Goal: Contribute content: Add original content to the website for others to see

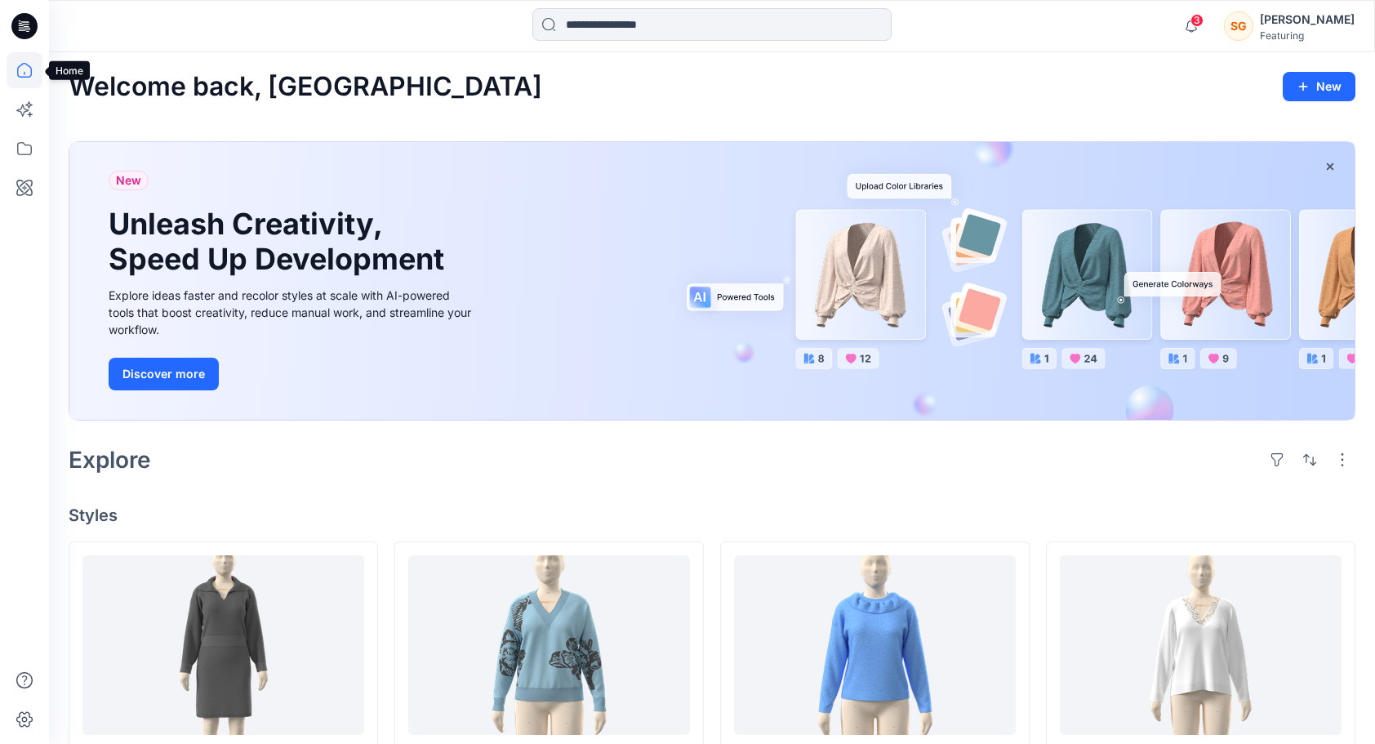
click at [29, 54] on icon at bounding box center [25, 70] width 36 height 36
click at [21, 60] on icon at bounding box center [25, 70] width 36 height 36
click at [21, 149] on icon at bounding box center [25, 149] width 36 height 36
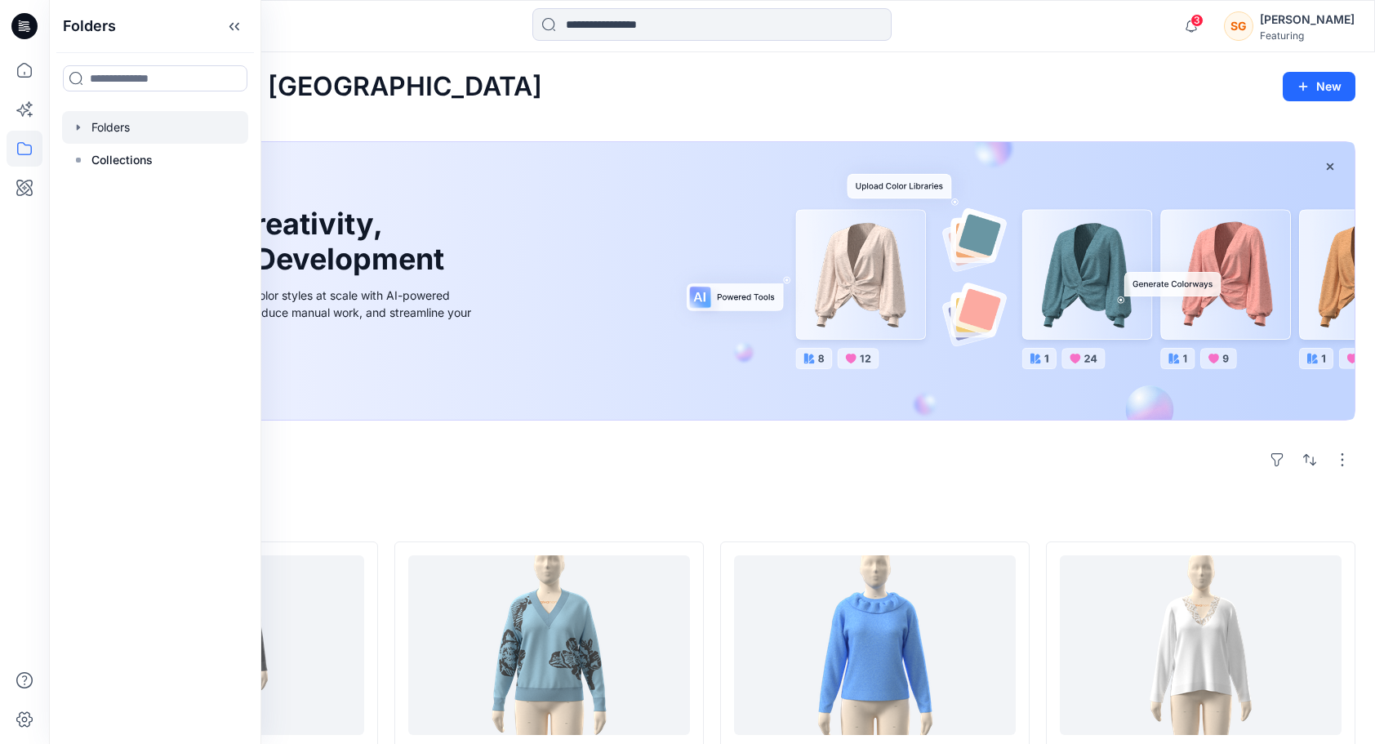
click at [122, 123] on div at bounding box center [155, 127] width 186 height 33
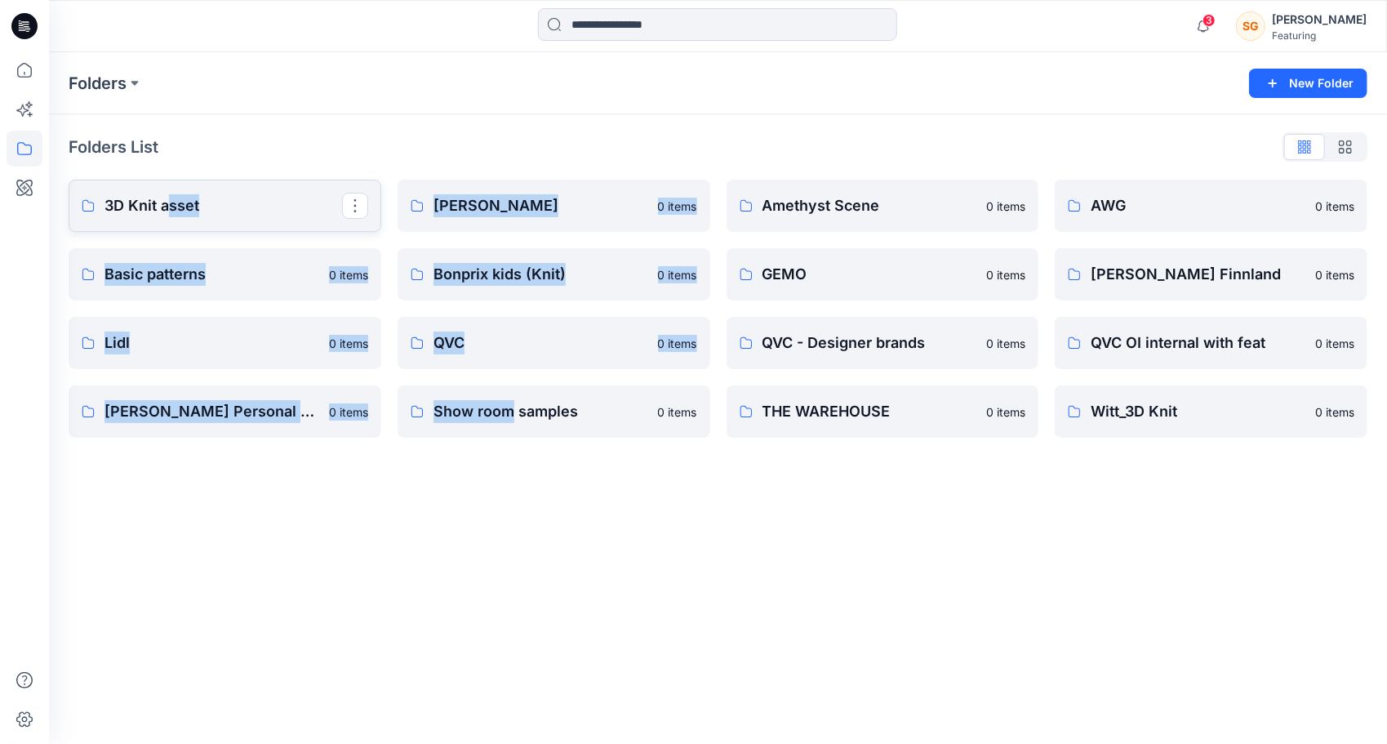
drag, startPoint x: 509, startPoint y: 626, endPoint x: 168, endPoint y: 213, distance: 534.8
click at [168, 213] on div "Folders New Folder Folders List 3D Knit asset Basic patterns 0 items Lidl 0 ite…" at bounding box center [718, 398] width 1338 height 692
click at [194, 503] on div "Folders New Folder Folders List 3D Knit asset 0 items Basic patterns 0 items Li…" at bounding box center [718, 398] width 1338 height 692
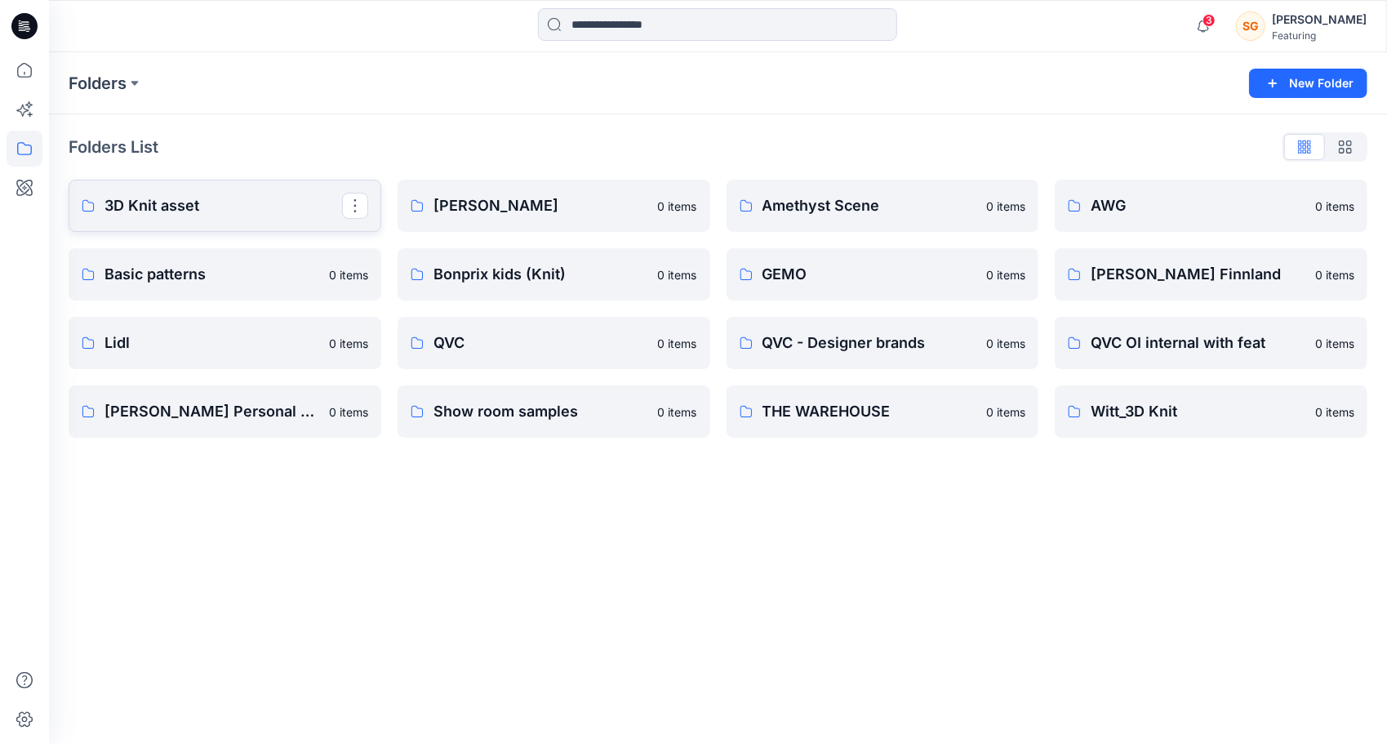
click at [151, 201] on p "3D Knit asset" at bounding box center [224, 205] width 238 height 23
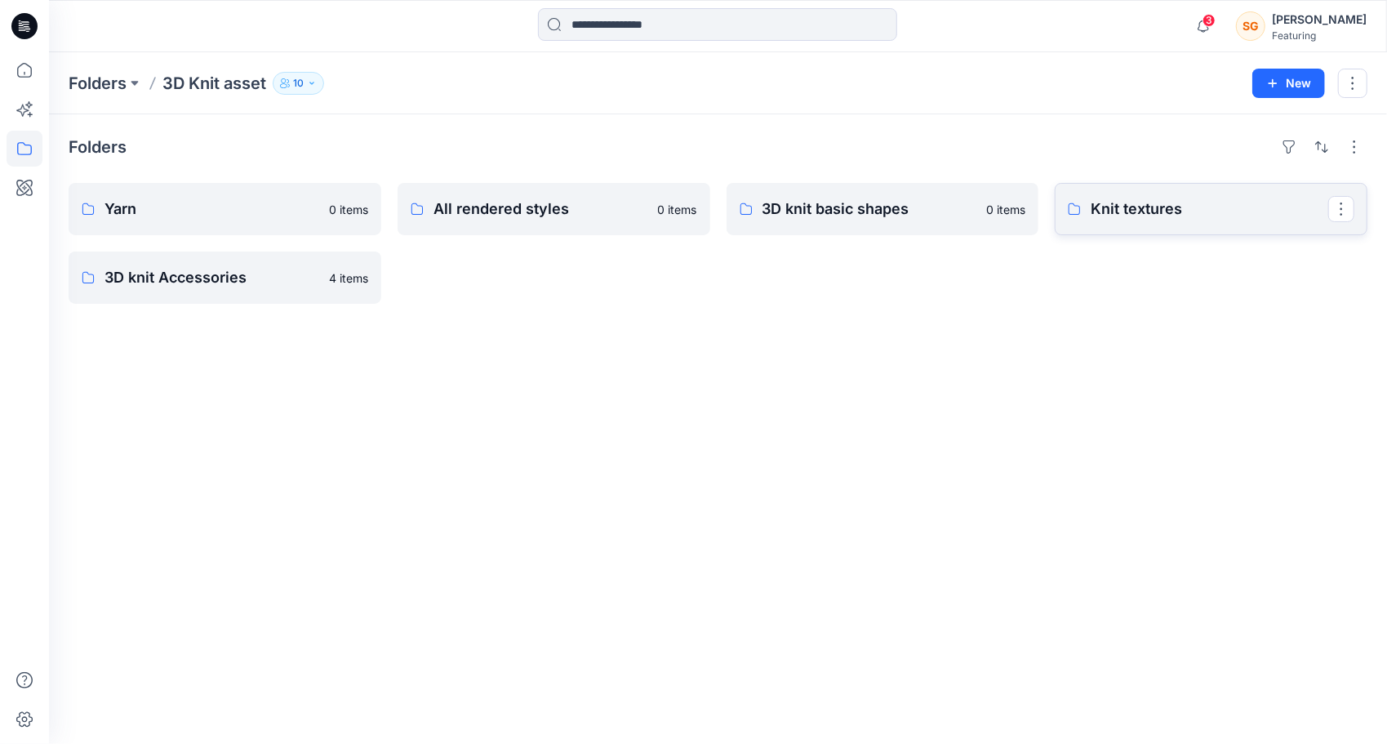
click at [1130, 198] on p "Knit textures" at bounding box center [1210, 209] width 238 height 23
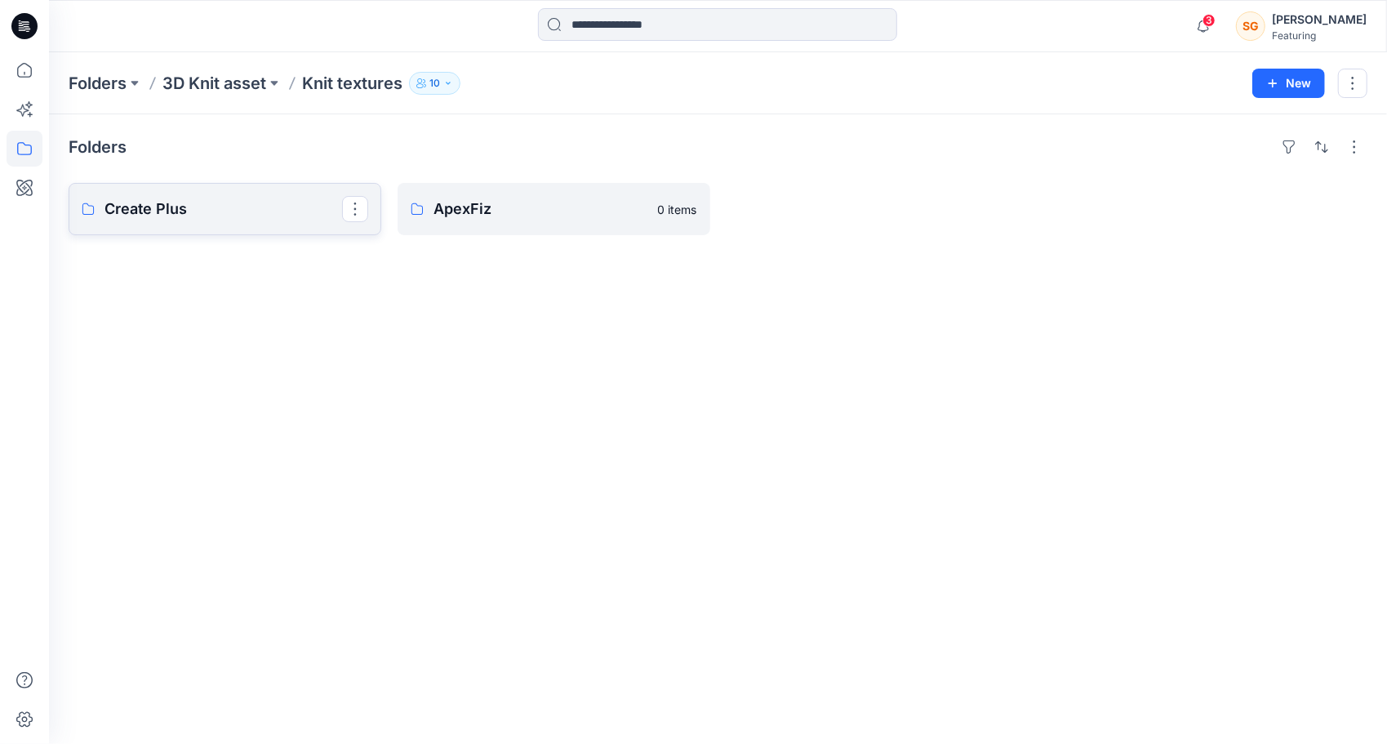
click at [217, 200] on p "Create Plus" at bounding box center [224, 209] width 238 height 23
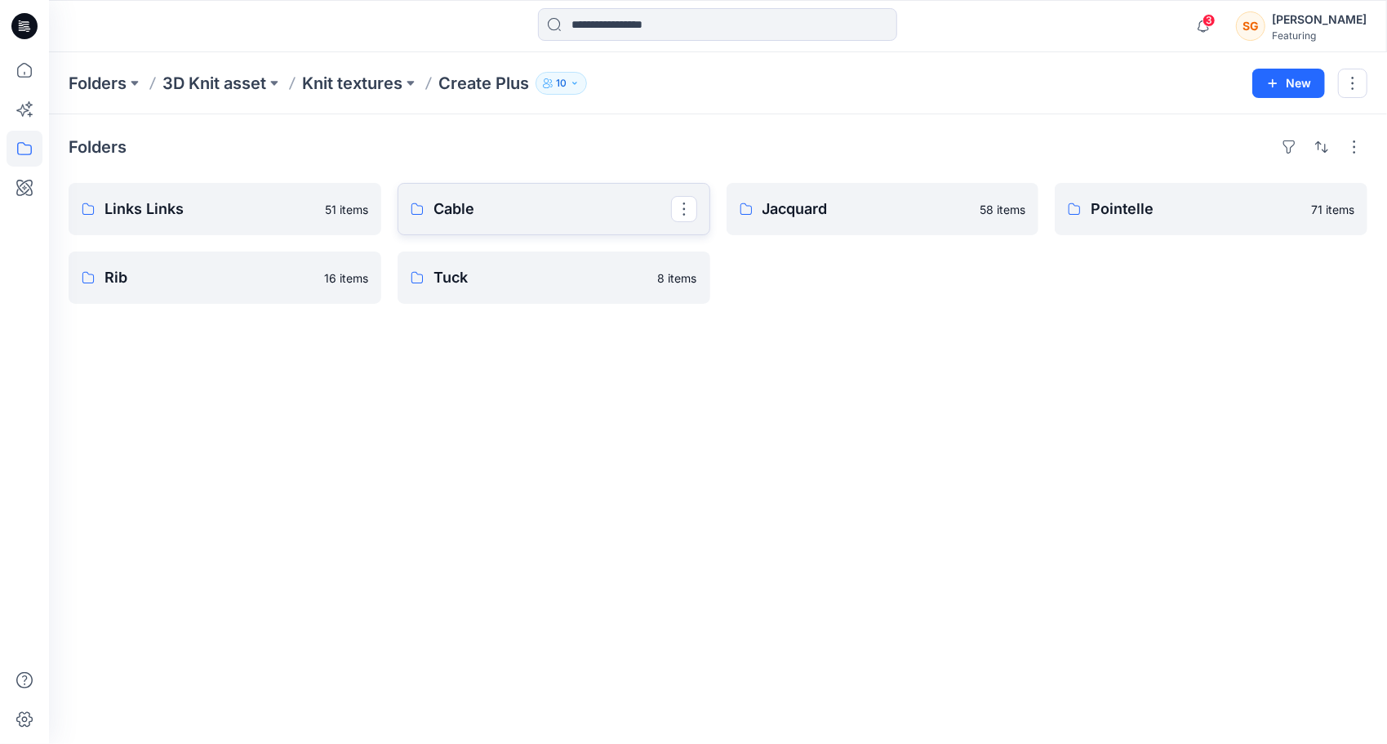
click at [510, 205] on p "Cable" at bounding box center [553, 209] width 238 height 23
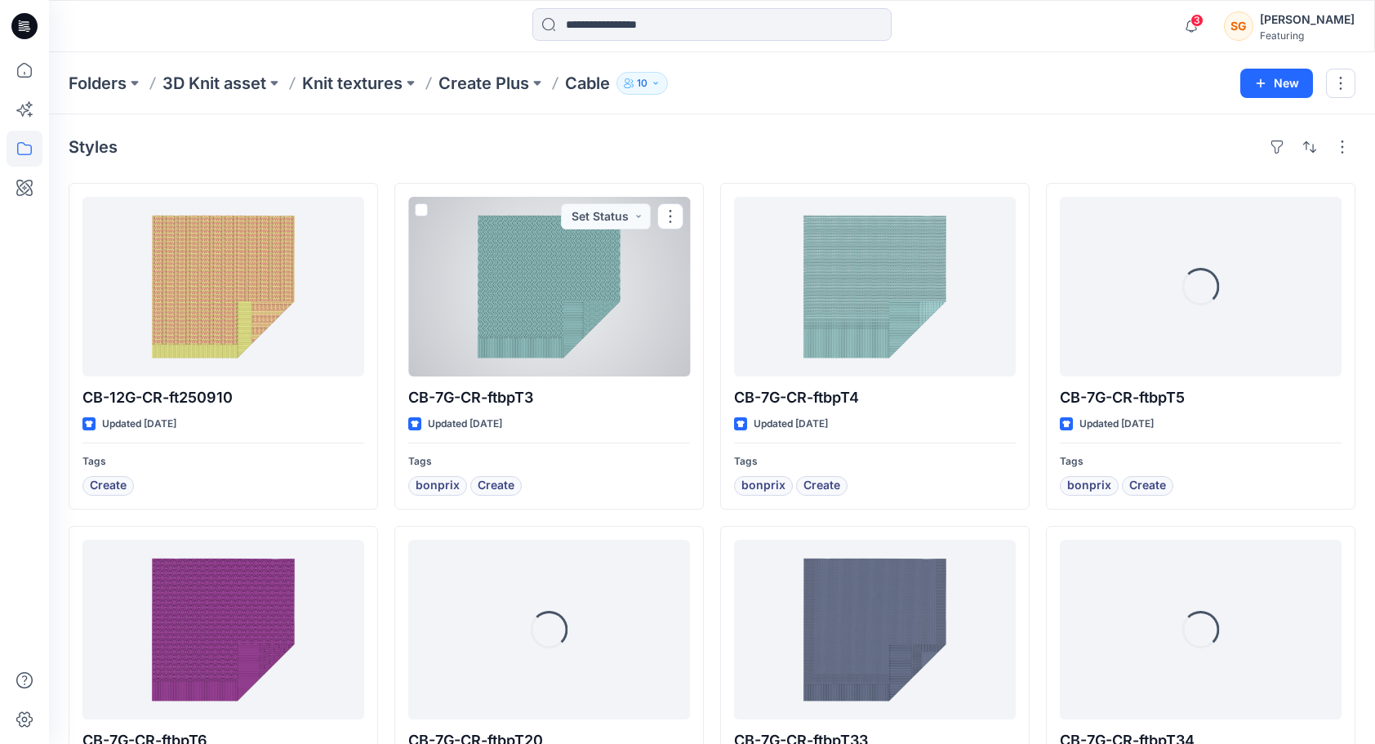
click at [625, 305] on div at bounding box center [549, 287] width 282 height 180
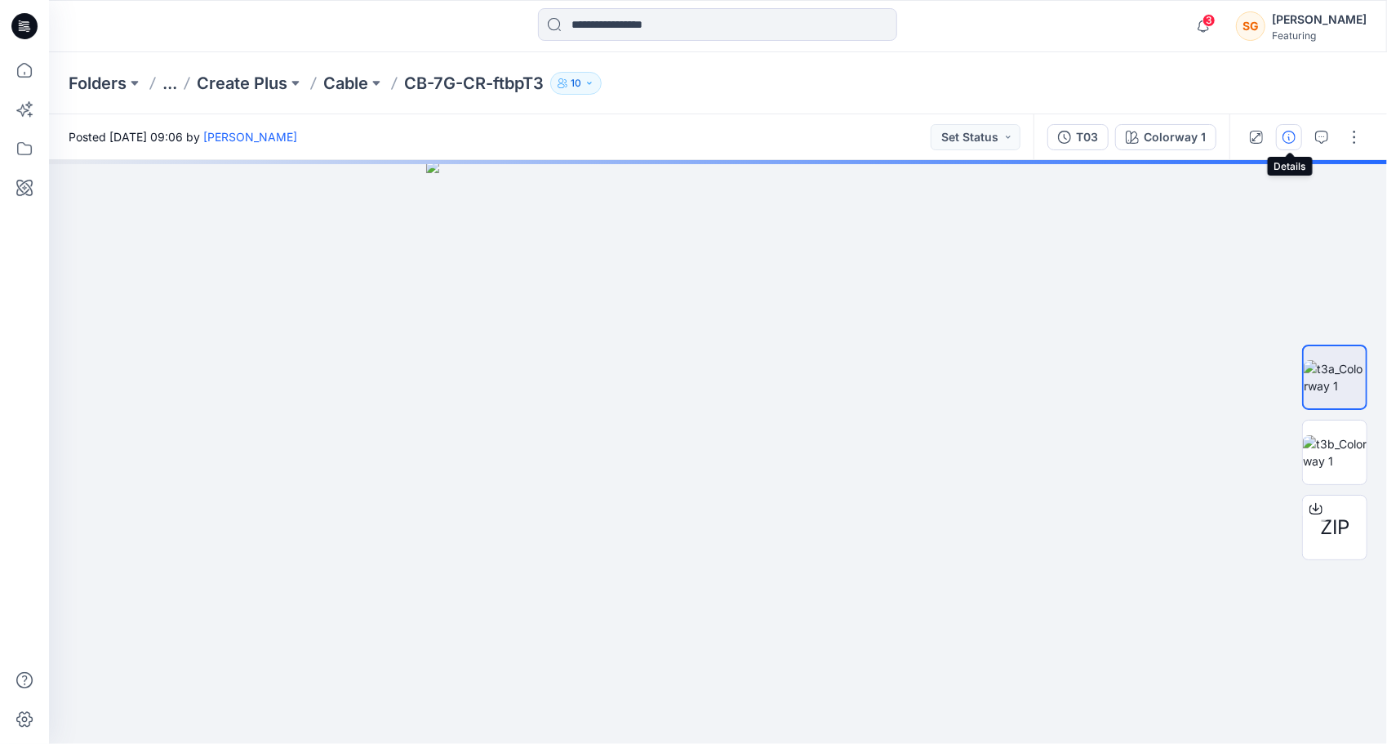
click at [1294, 136] on icon "button" at bounding box center [1289, 137] width 13 height 13
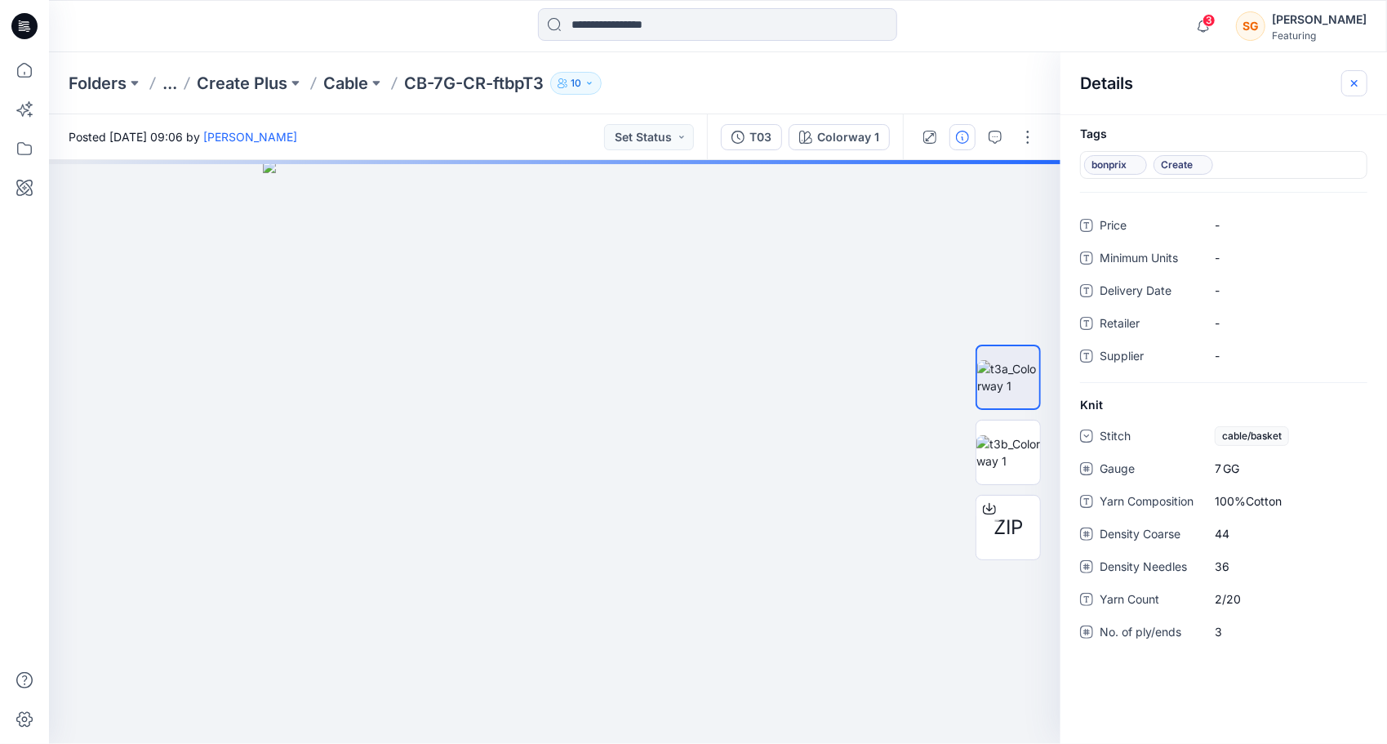
click at [1355, 81] on icon "button" at bounding box center [1354, 83] width 13 height 13
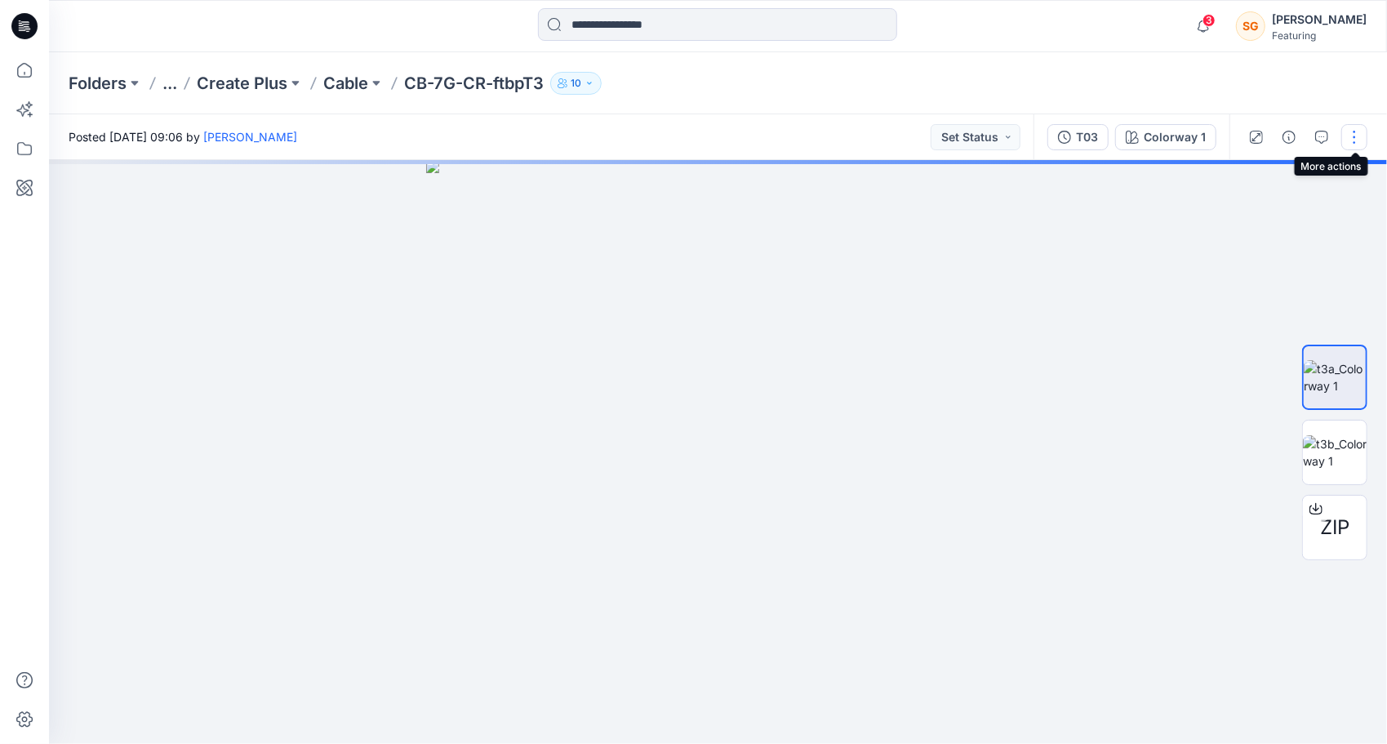
click at [1352, 142] on button "button" at bounding box center [1355, 137] width 26 height 26
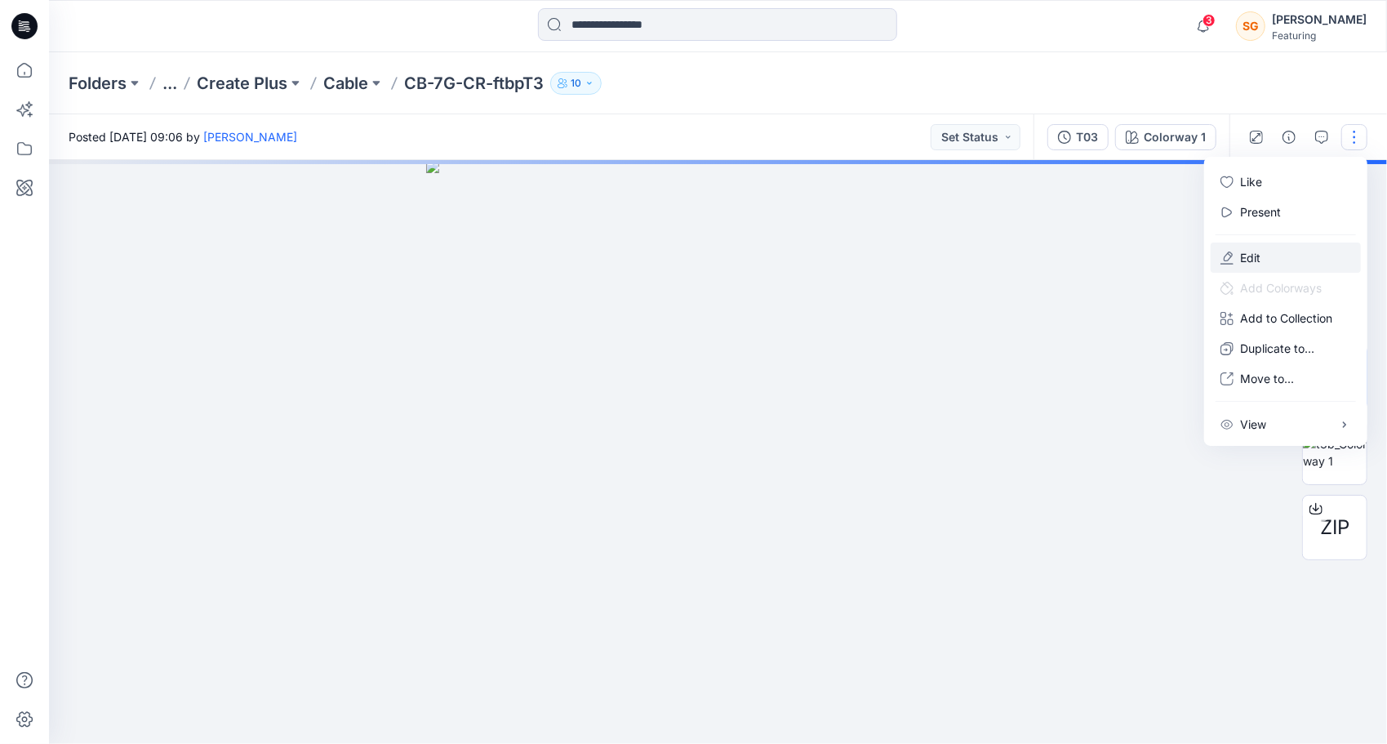
click at [1251, 252] on p "Edit" at bounding box center [1250, 257] width 20 height 17
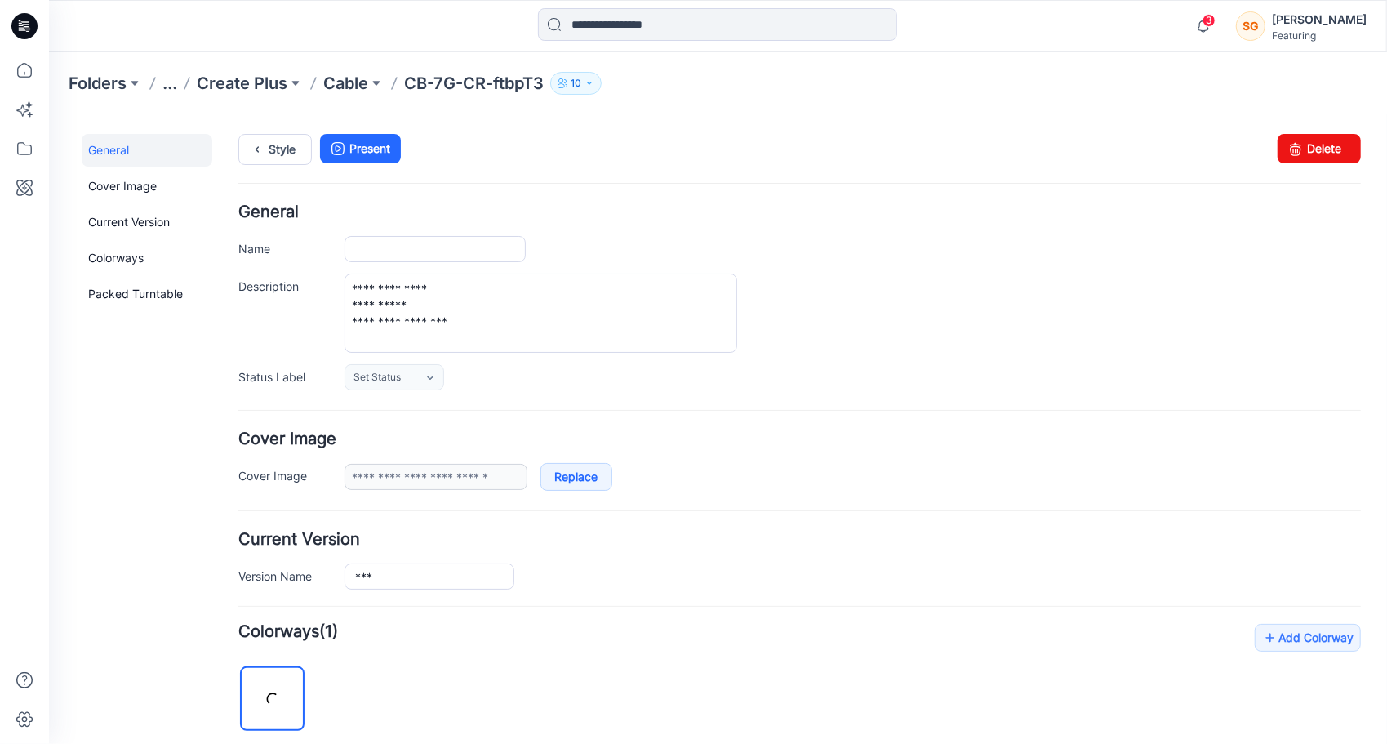
type input "**********"
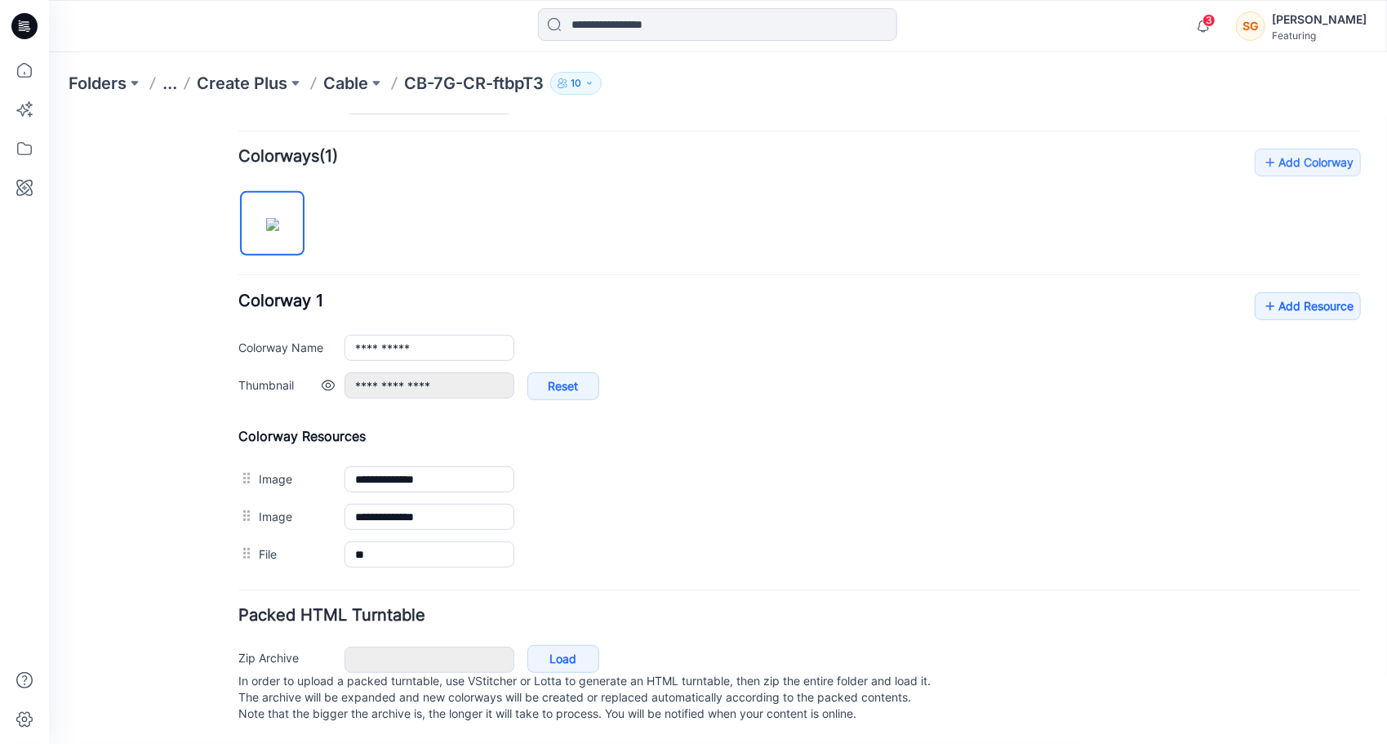
scroll to position [487, 0]
drag, startPoint x: 646, startPoint y: 309, endPoint x: 669, endPoint y: 376, distance: 70.8
click at [670, 365] on div "**********" at bounding box center [799, 354] width 1123 height 124
drag, startPoint x: 669, startPoint y: 376, endPoint x: 670, endPoint y: 399, distance: 23.7
click at [664, 393] on div "**********" at bounding box center [852, 394] width 1017 height 44
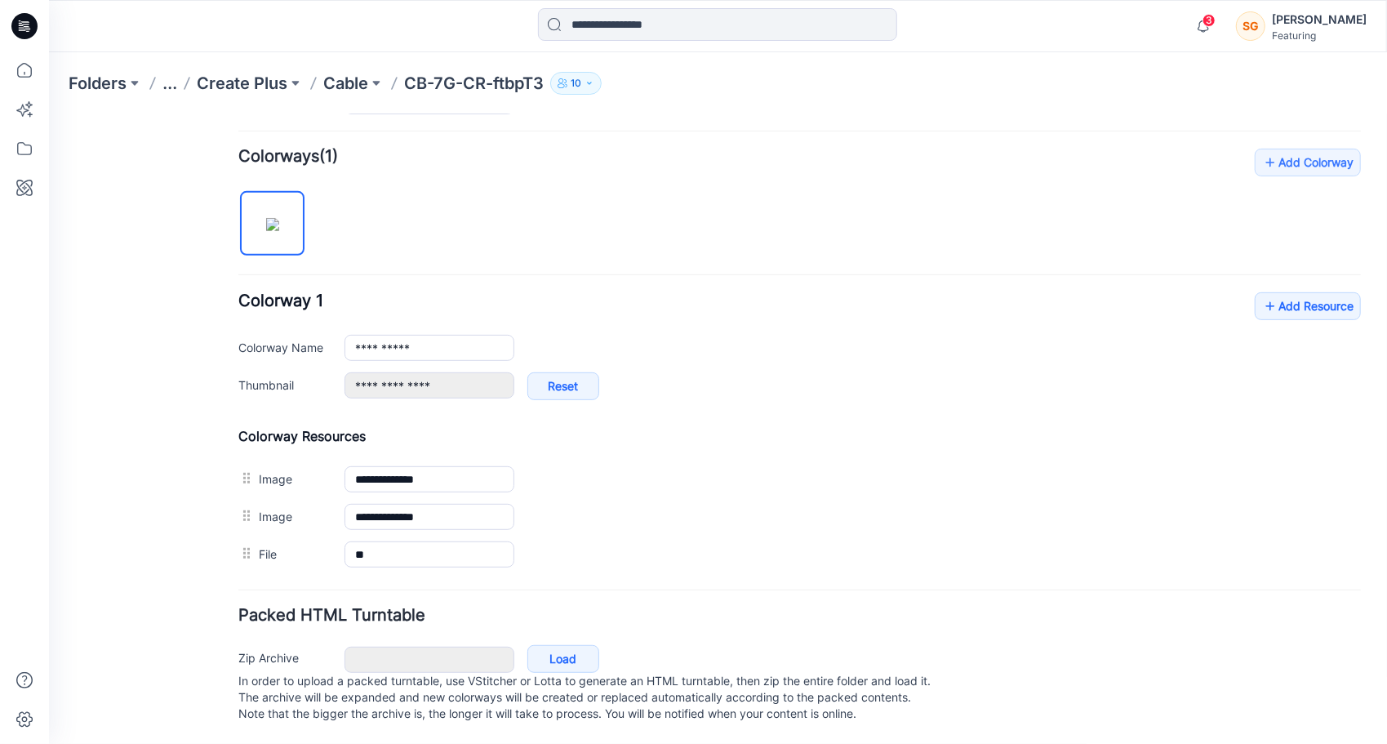
drag, startPoint x: 694, startPoint y: 391, endPoint x: 907, endPoint y: 355, distance: 216.1
click at [897, 357] on div "**********" at bounding box center [799, 354] width 1123 height 124
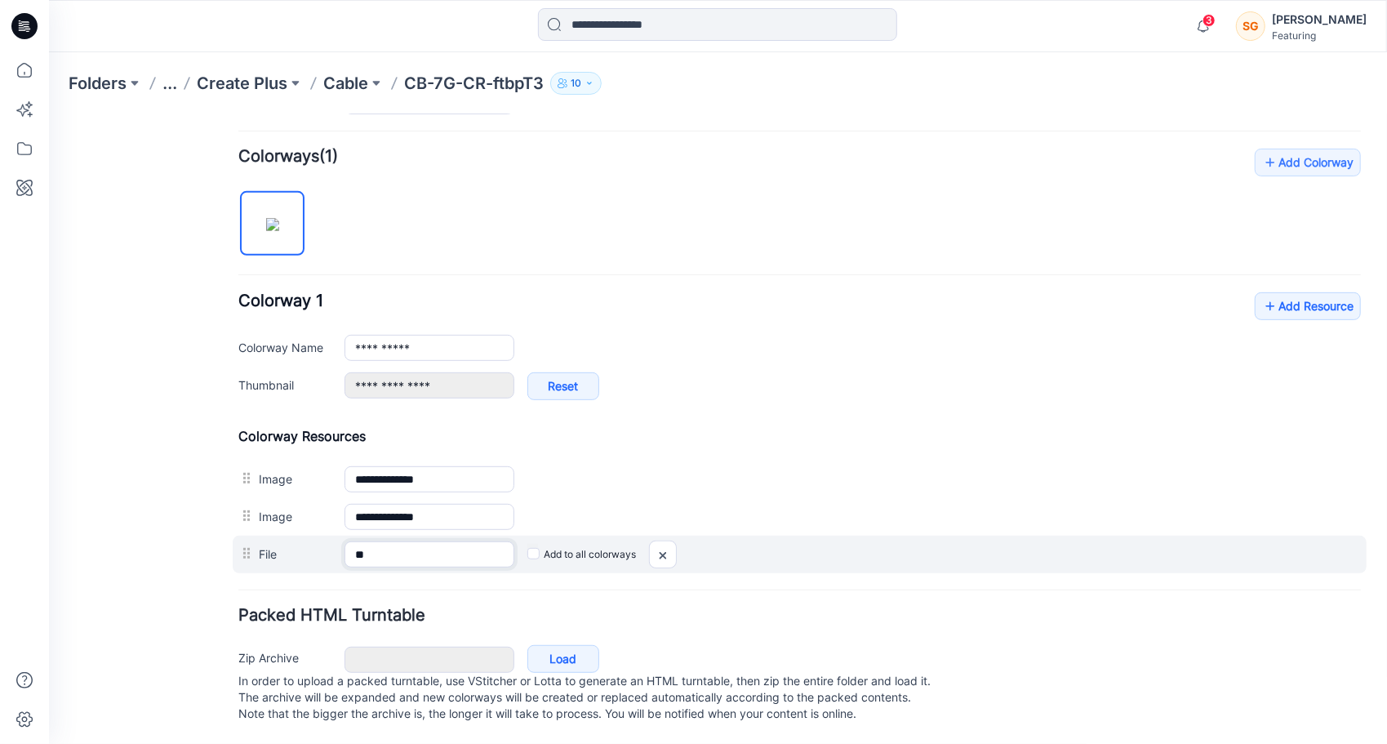
click at [389, 541] on input "**" at bounding box center [429, 554] width 170 height 26
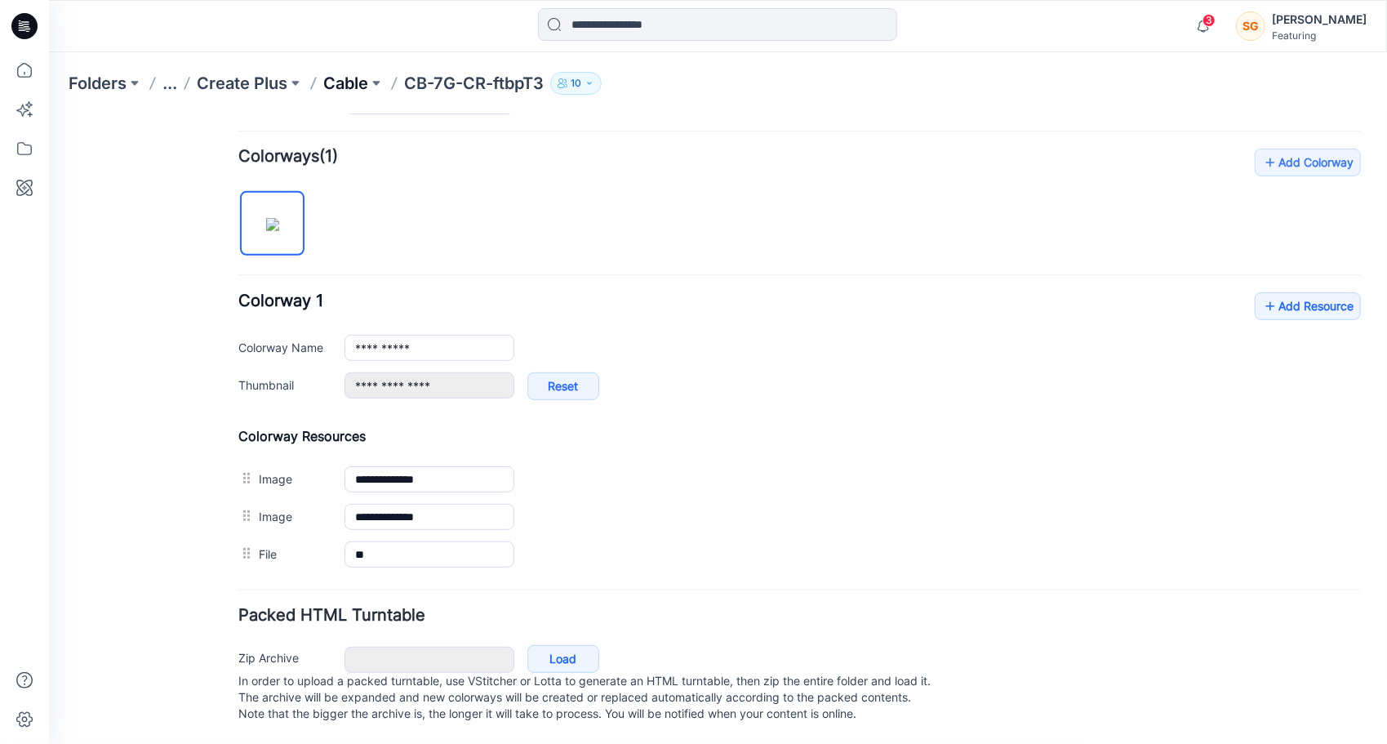
click at [341, 86] on p "Cable" at bounding box center [345, 83] width 45 height 23
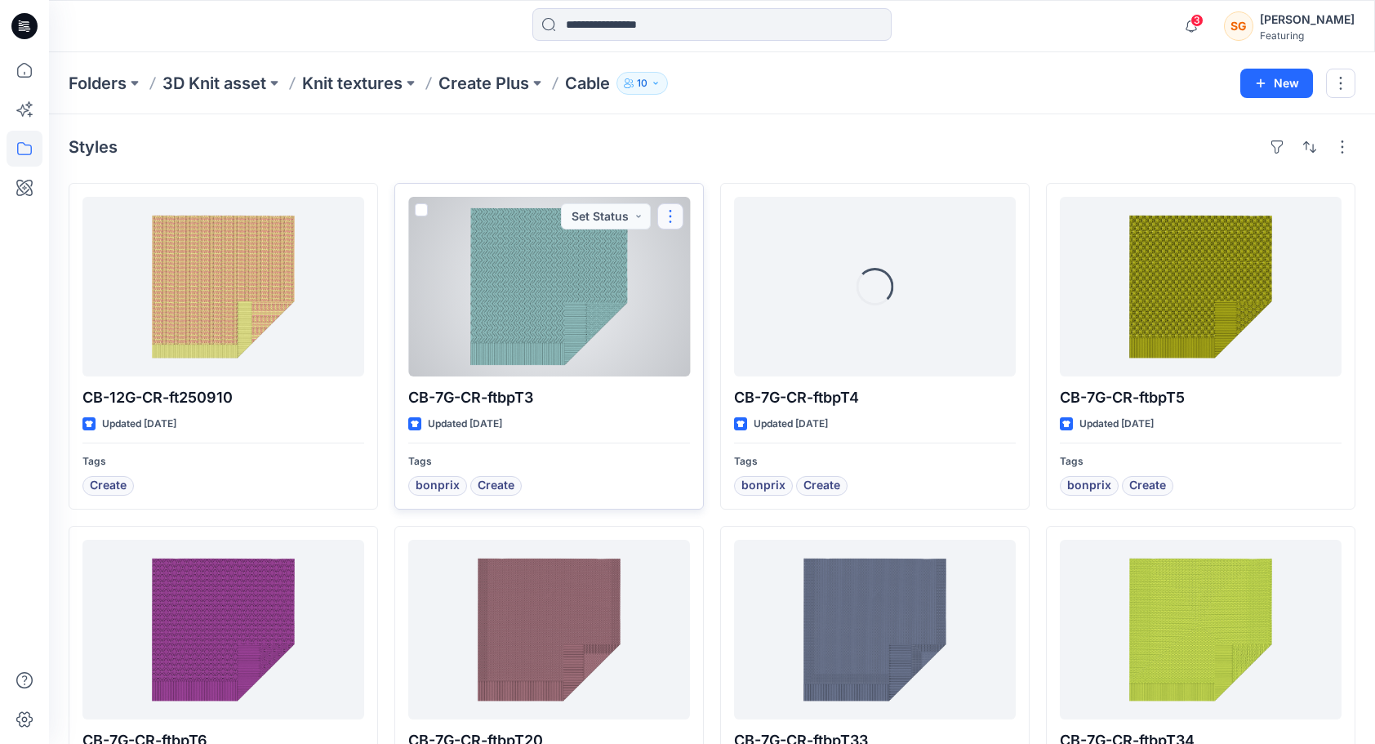
click at [673, 213] on button "button" at bounding box center [670, 216] width 26 height 26
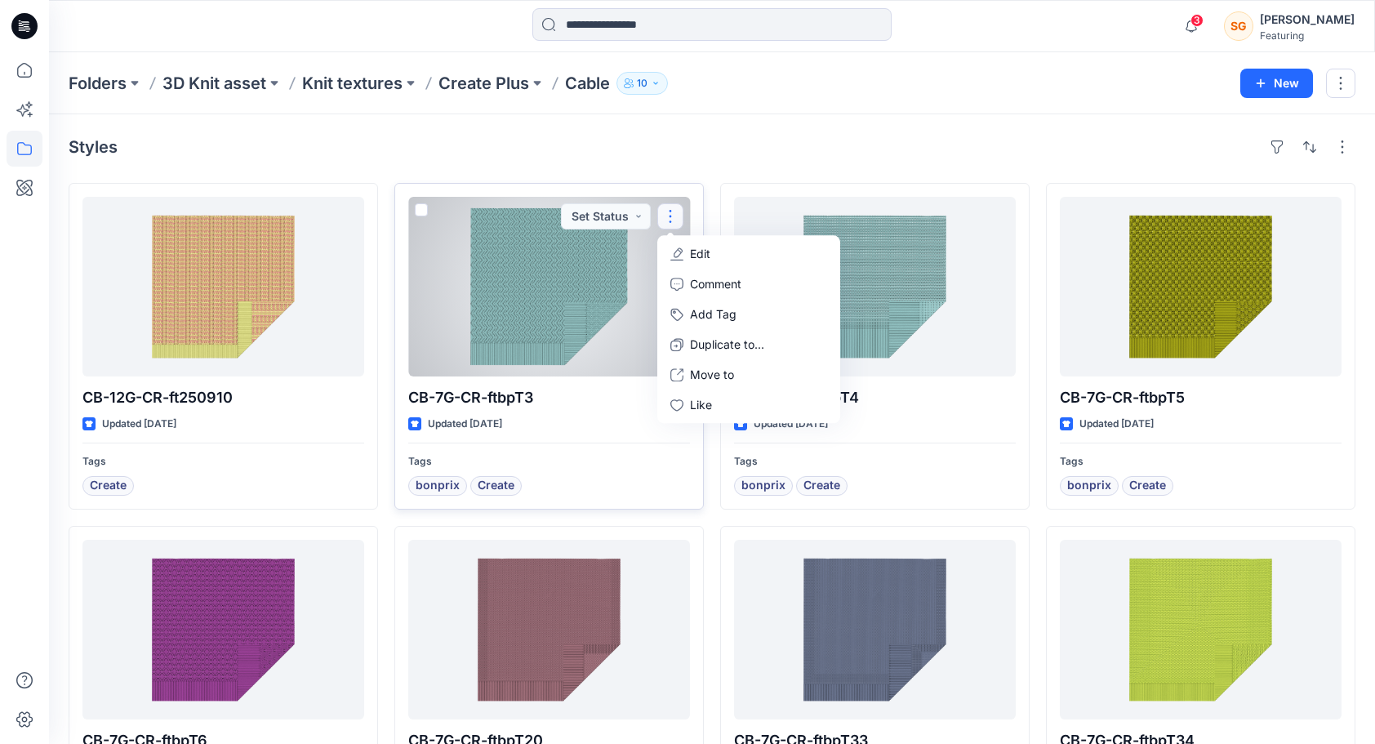
click at [550, 294] on div at bounding box center [549, 287] width 282 height 180
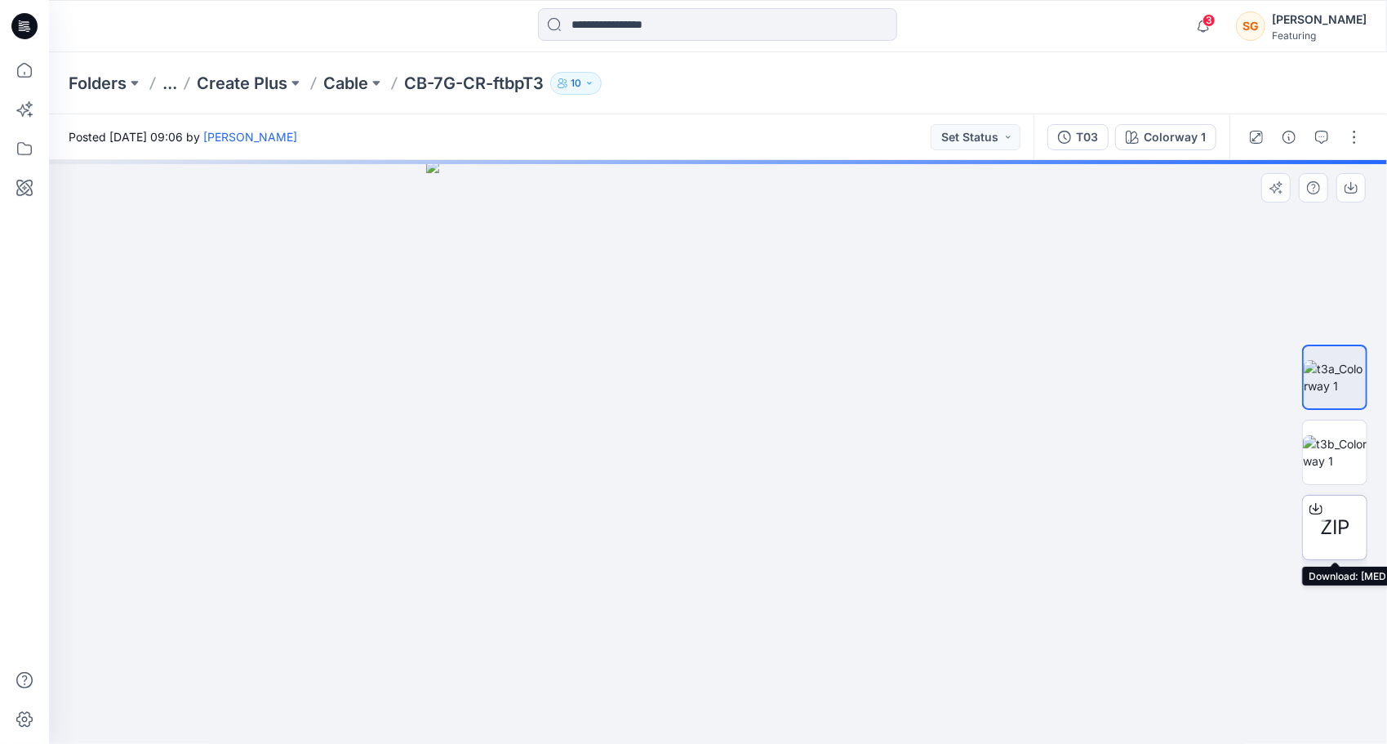
click at [1334, 521] on span "ZIP" at bounding box center [1334, 527] width 29 height 29
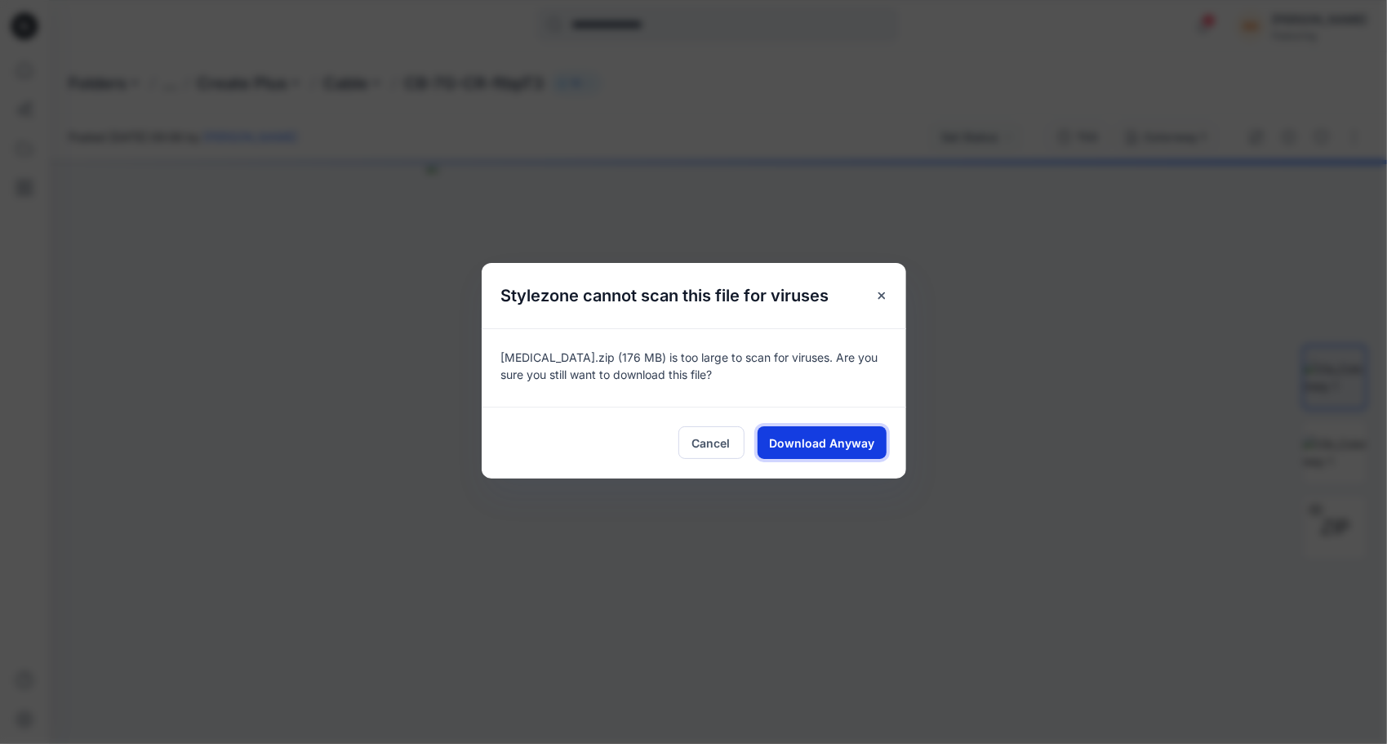
click at [828, 443] on span "Download Anyway" at bounding box center [821, 442] width 105 height 17
